Goal: Task Accomplishment & Management: Complete application form

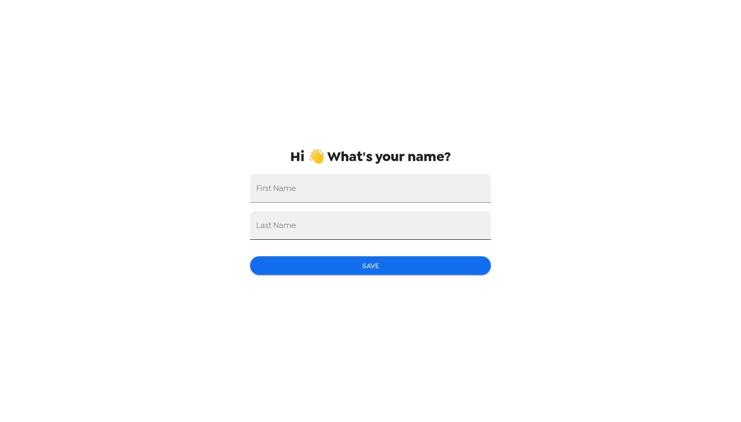
click at [407, 219] on input "Last Name" at bounding box center [370, 225] width 241 height 29
click at [410, 200] on input "First Name" at bounding box center [370, 188] width 241 height 29
type input "Hanan"
click at [396, 221] on input "Last Name" at bounding box center [370, 225] width 241 height 29
type input "Masad"
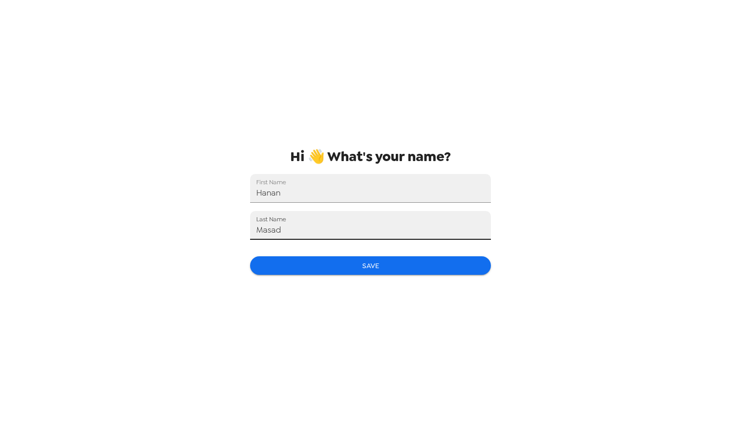
click at [402, 253] on div "Hi 👋 What's your name? First Name [PERSON_NAME] Last Name [PERSON_NAME] Save" at bounding box center [370, 211] width 257 height 422
click at [425, 267] on button "Save" at bounding box center [370, 265] width 241 height 19
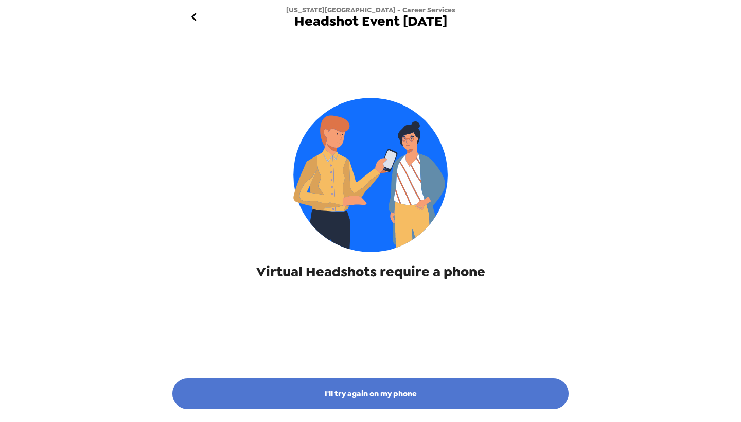
click at [437, 399] on button "I'll try again on my phone" at bounding box center [370, 393] width 396 height 31
